Goal: Entertainment & Leisure: Consume media (video, audio)

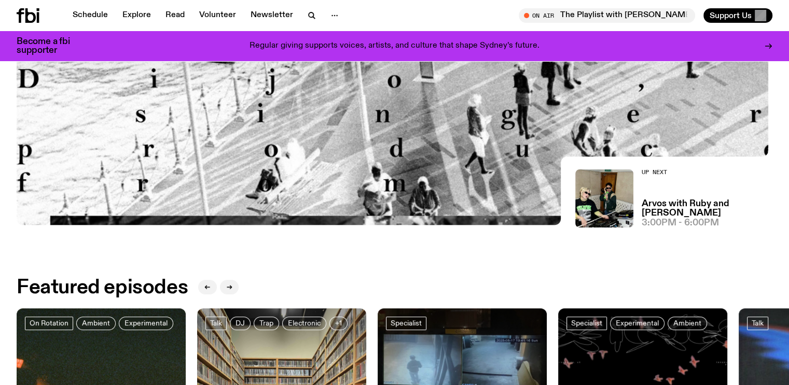
scroll to position [288, 0]
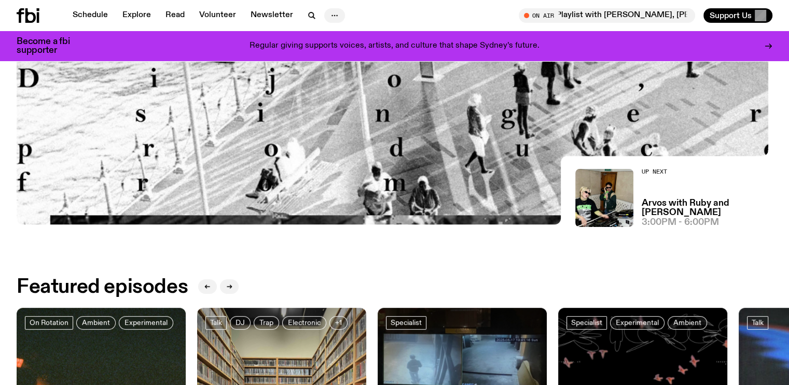
click at [335, 21] on icon "button" at bounding box center [334, 15] width 12 height 12
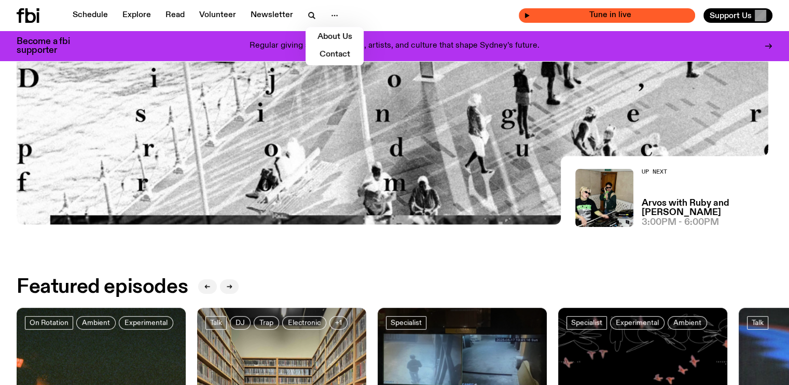
click at [588, 14] on span "Tune in live" at bounding box center [610, 15] width 160 height 8
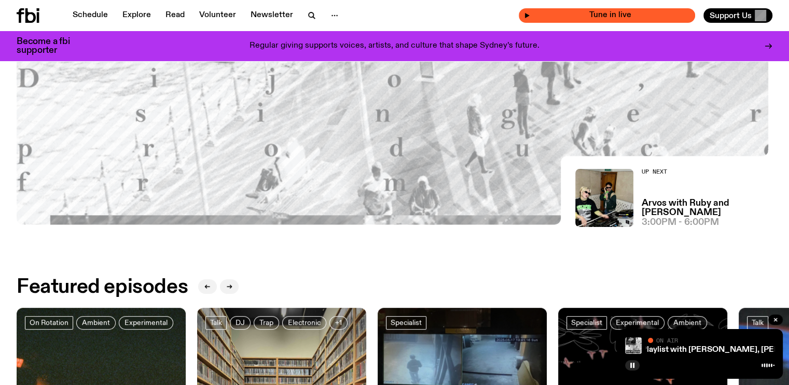
click at [588, 14] on span "Tune in live" at bounding box center [610, 15] width 160 height 8
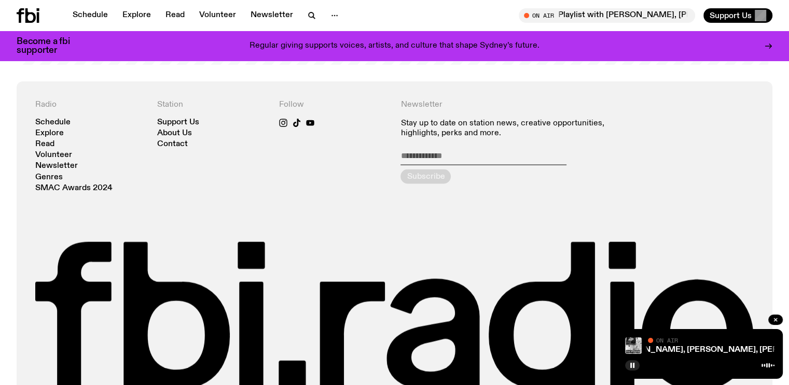
scroll to position [2269, 0]
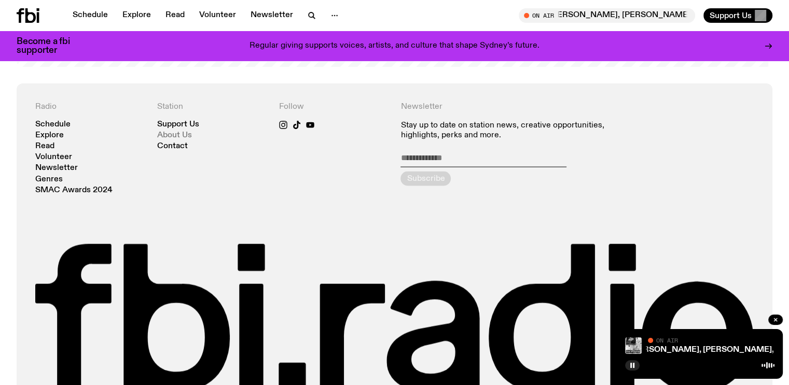
click at [173, 132] on link "About Us" at bounding box center [174, 136] width 35 height 8
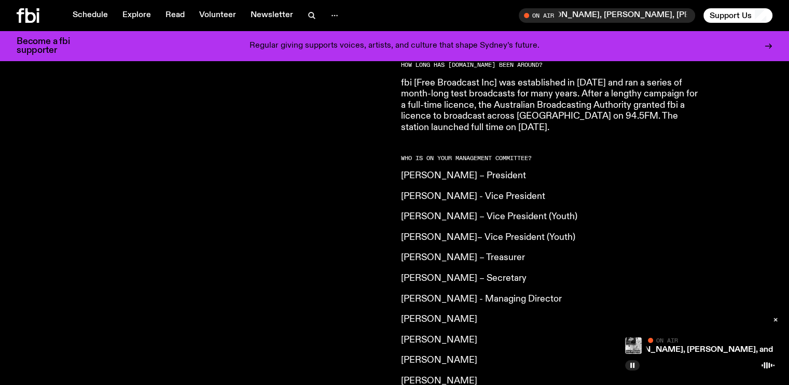
scroll to position [728, 0]
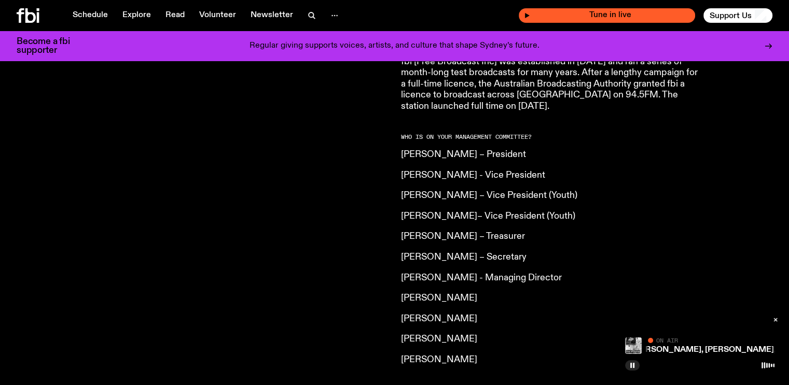
drag, startPoint x: 551, startPoint y: 14, endPoint x: 533, endPoint y: 16, distance: 18.2
click at [533, 16] on span "Tune in live" at bounding box center [610, 15] width 160 height 8
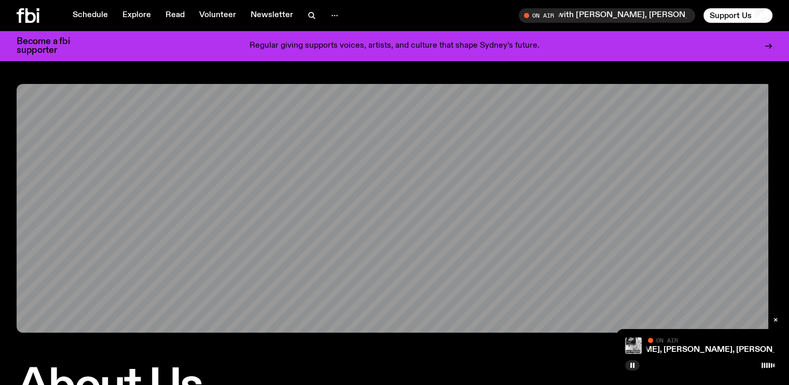
scroll to position [0, 0]
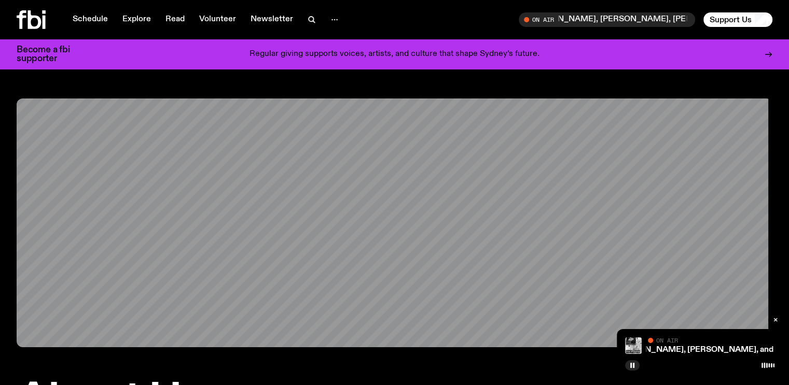
click at [33, 23] on icon at bounding box center [31, 19] width 29 height 19
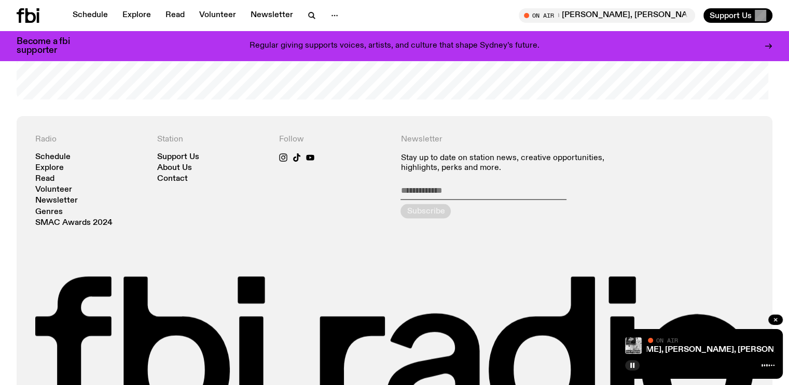
scroll to position [2341, 0]
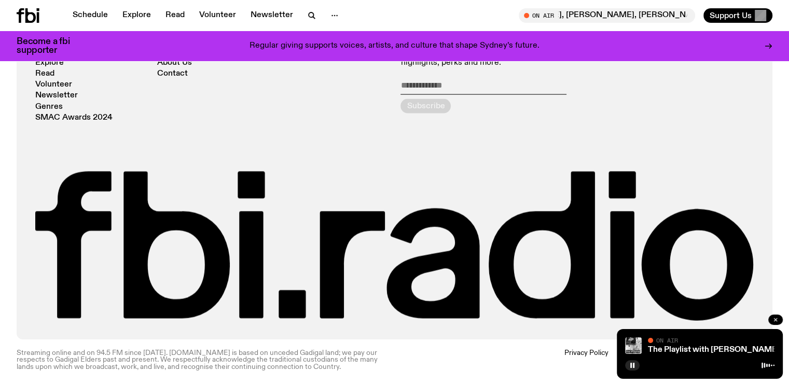
click at [773, 319] on icon "button" at bounding box center [775, 320] width 6 height 6
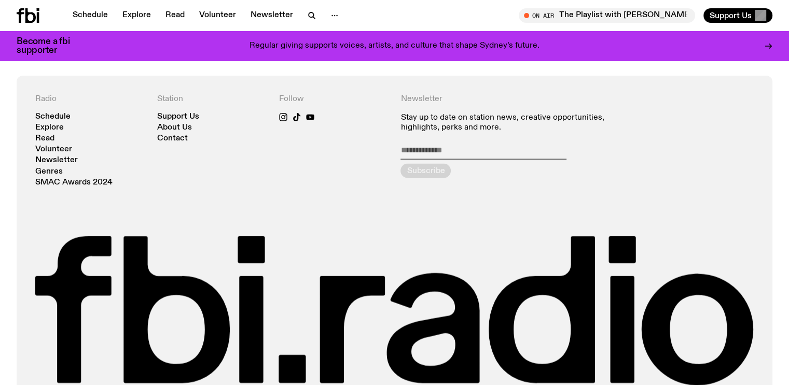
scroll to position [2258, 0]
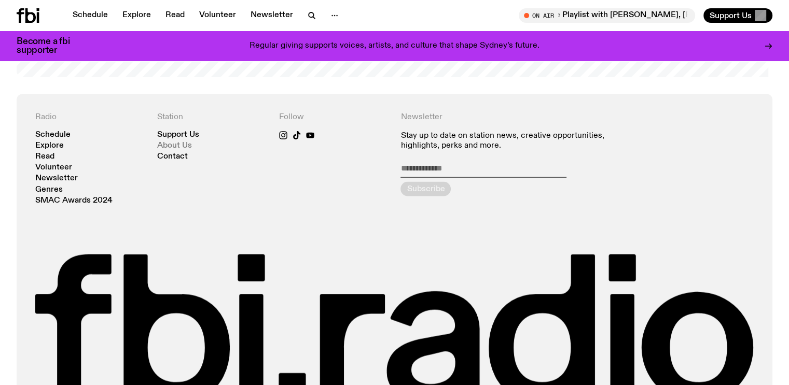
click at [178, 143] on link "About Us" at bounding box center [174, 146] width 35 height 8
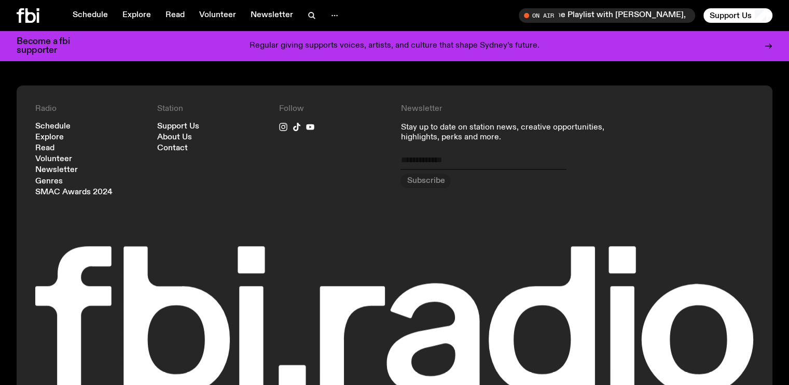
scroll to position [1224, 0]
